Goal: Check status

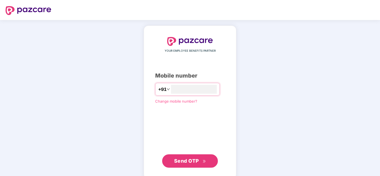
type input "**********"
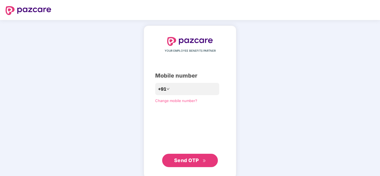
click at [188, 160] on span "Send OTP" at bounding box center [186, 161] width 25 height 6
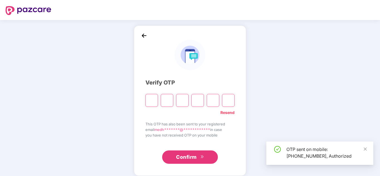
type input "*"
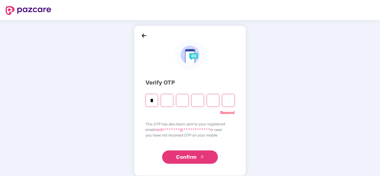
type input "*"
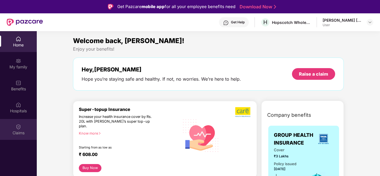
click at [13, 132] on div "Claims" at bounding box center [18, 133] width 37 height 6
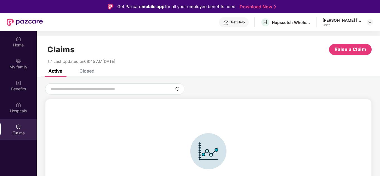
click at [91, 74] on div "Closed" at bounding box center [82, 71] width 23 height 12
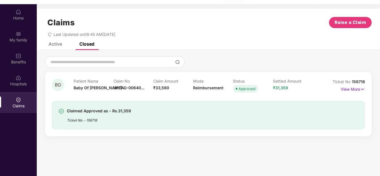
scroll to position [28, 0]
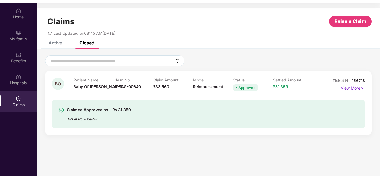
click at [346, 89] on p "View More" at bounding box center [353, 88] width 24 height 8
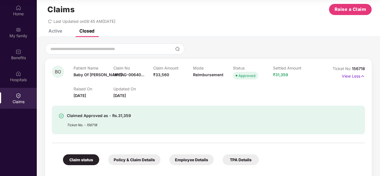
scroll to position [0, 0]
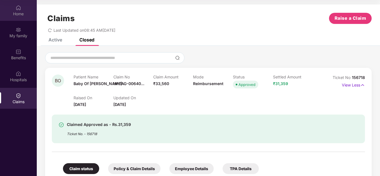
click at [16, 13] on div "Home" at bounding box center [18, 14] width 37 height 6
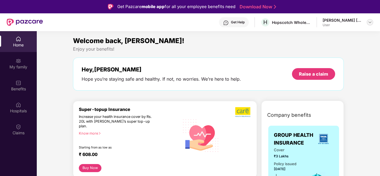
click at [369, 23] on img at bounding box center [370, 22] width 4 height 4
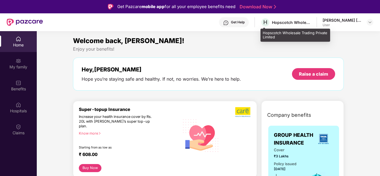
click at [294, 25] on div "Hopscotch Wholesale Trading Private Limited" at bounding box center [291, 22] width 39 height 5
